Goal: Task Accomplishment & Management: Manage account settings

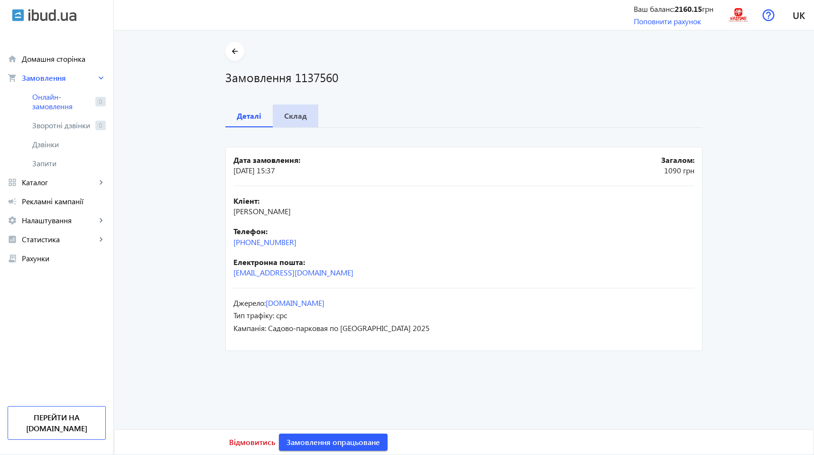
click at [291, 124] on span "Склад" at bounding box center [295, 115] width 23 height 23
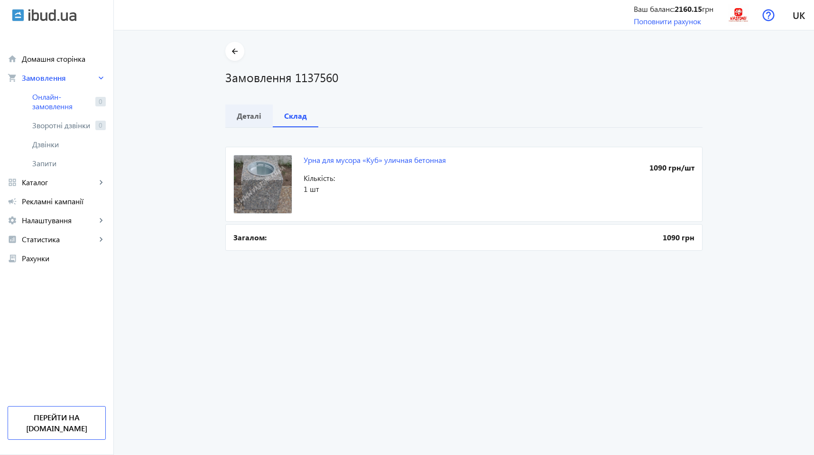
click at [249, 119] on b "Деталі" at bounding box center [249, 116] width 25 height 8
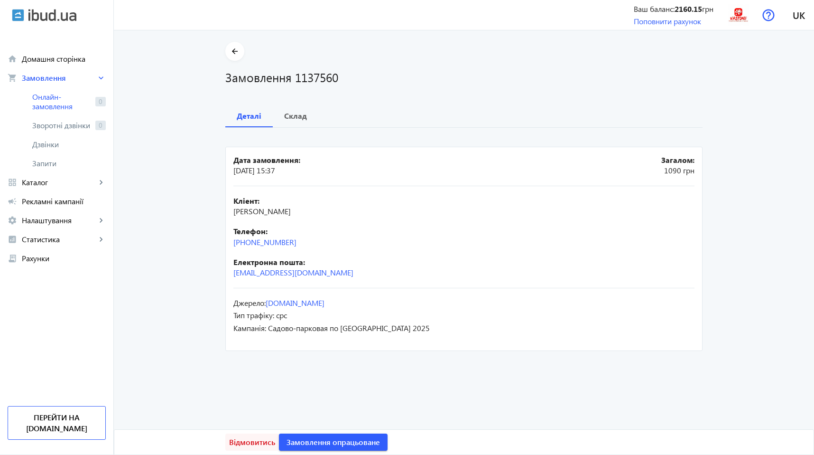
click at [233, 441] on span "Відмовитись" at bounding box center [252, 442] width 46 height 10
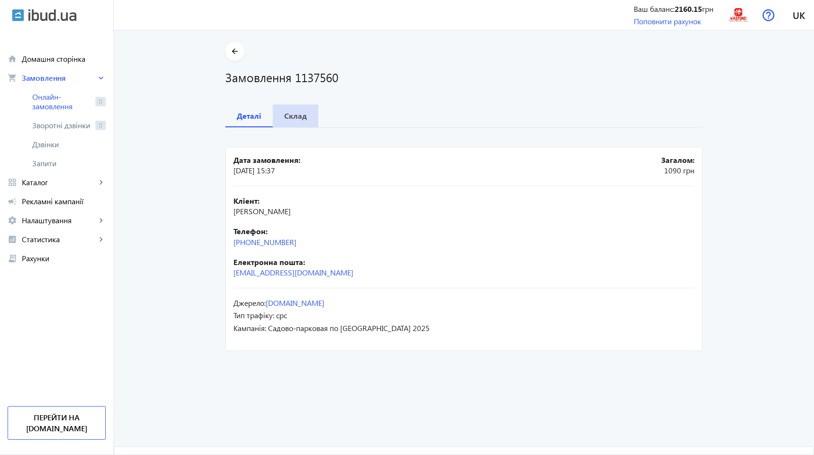
click at [288, 115] on b "Склад" at bounding box center [295, 116] width 23 height 8
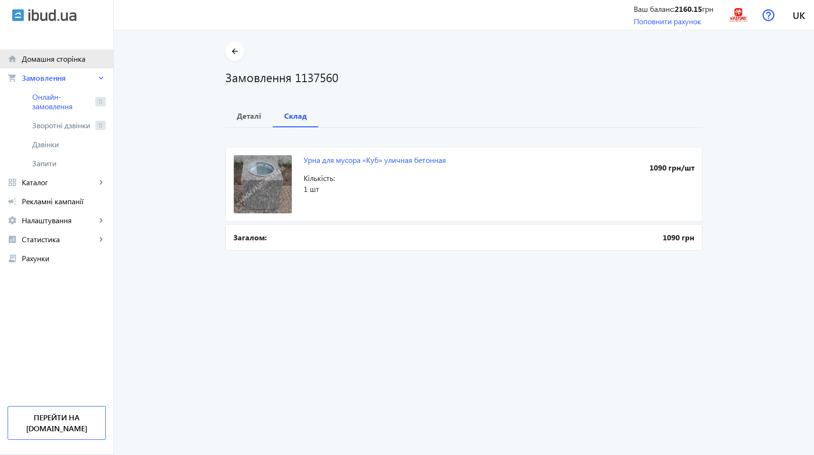
click at [41, 60] on span "Домашня сторінка" at bounding box center [64, 58] width 84 height 9
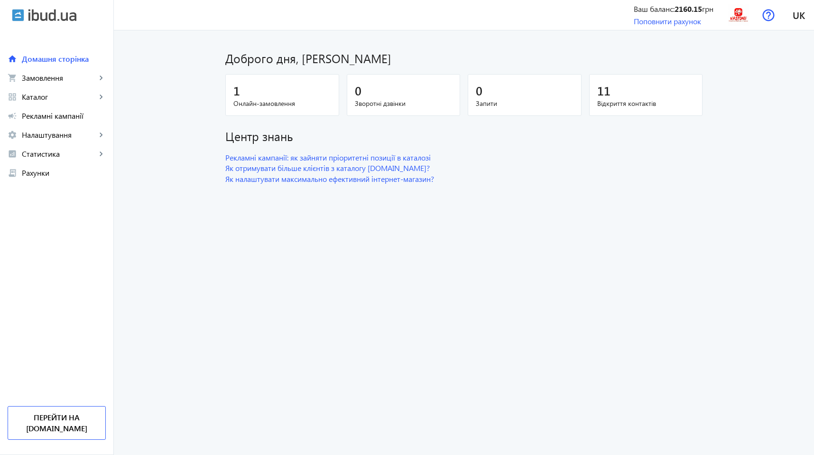
click at [253, 87] on div "1" at bounding box center [282, 90] width 98 height 17
click at [21, 80] on link "shopping_cart Замовлення keyboard_arrow_right" at bounding box center [56, 77] width 113 height 19
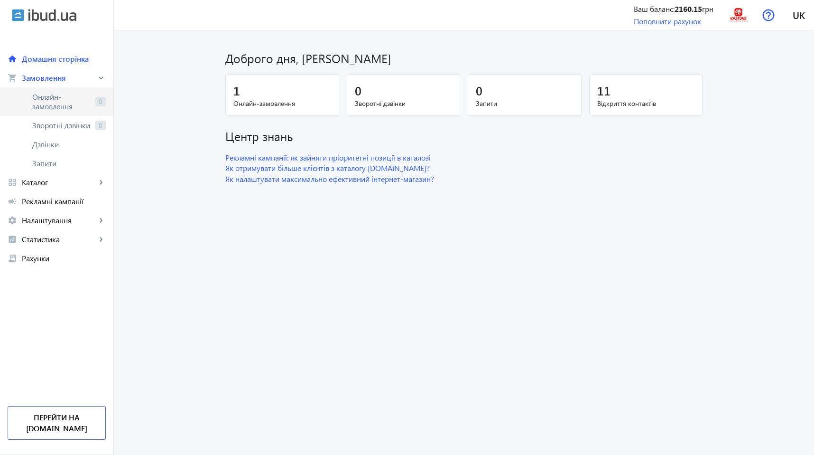
click at [51, 96] on span "Онлайн-замовлення" at bounding box center [61, 101] width 59 height 19
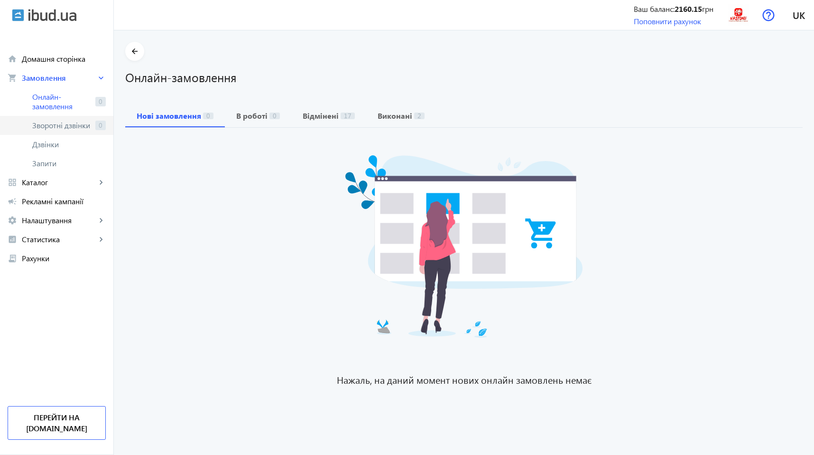
click at [79, 126] on span "Зворотні дзвінки" at bounding box center [61, 125] width 59 height 9
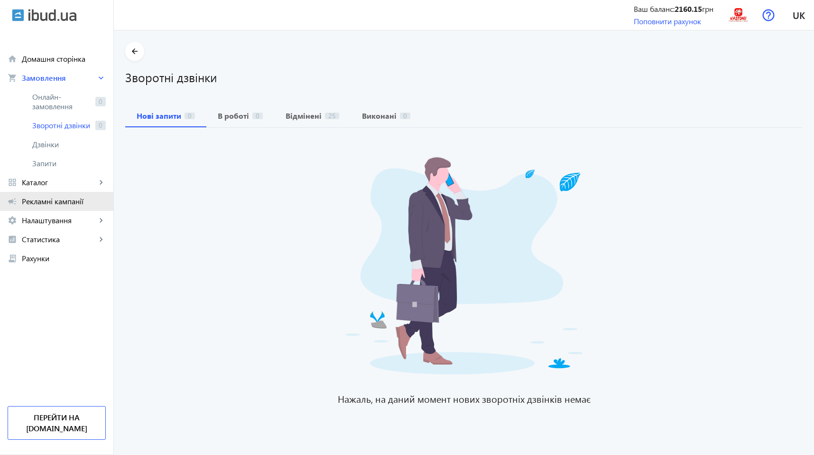
click at [69, 199] on span "Рекламні кампанії" at bounding box center [64, 200] width 84 height 9
